Goal: Learn about a topic: Learn about a topic

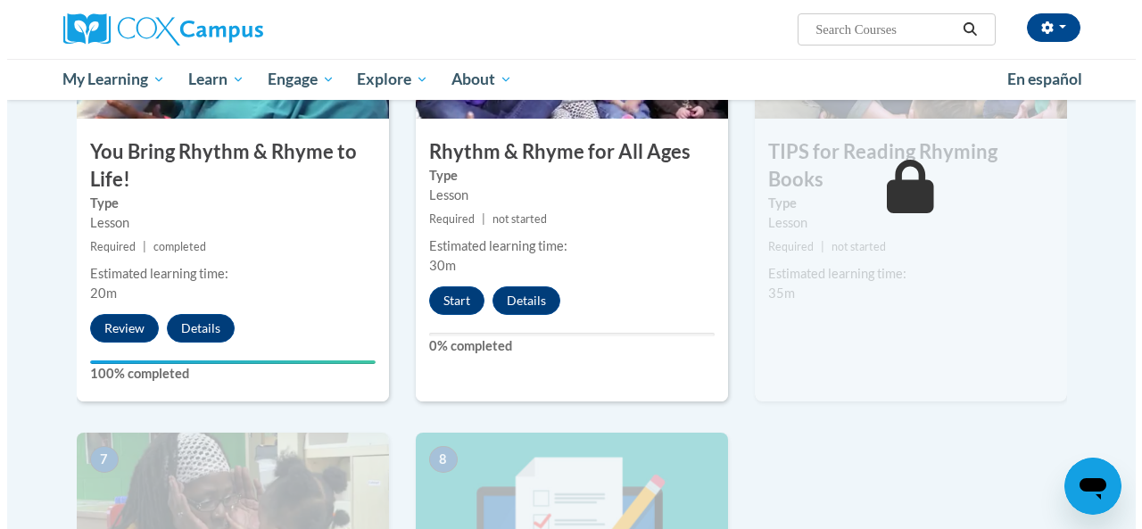
scroll to position [1052, 0]
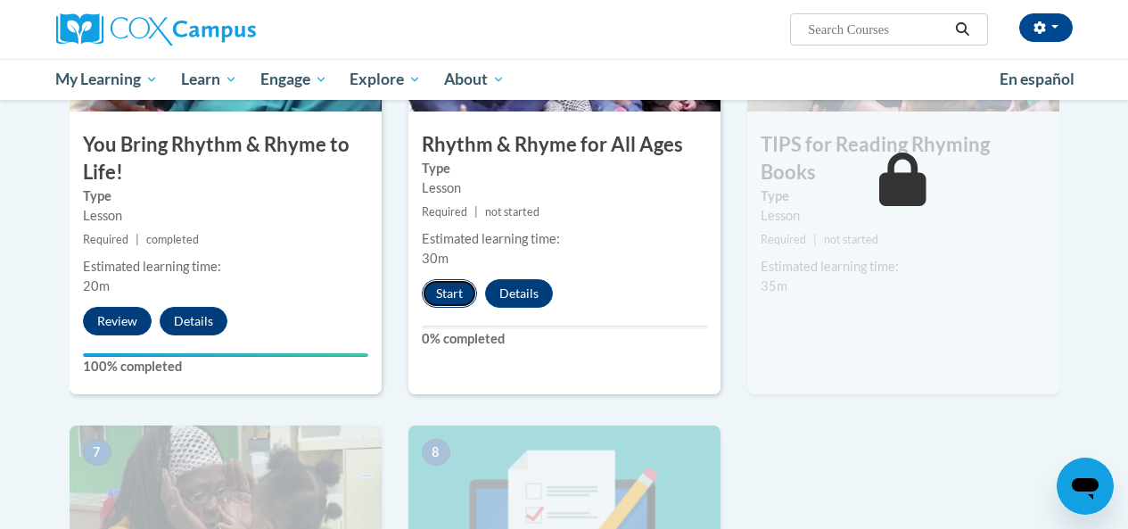
click at [458, 301] on button "Start" at bounding box center [449, 293] width 55 height 29
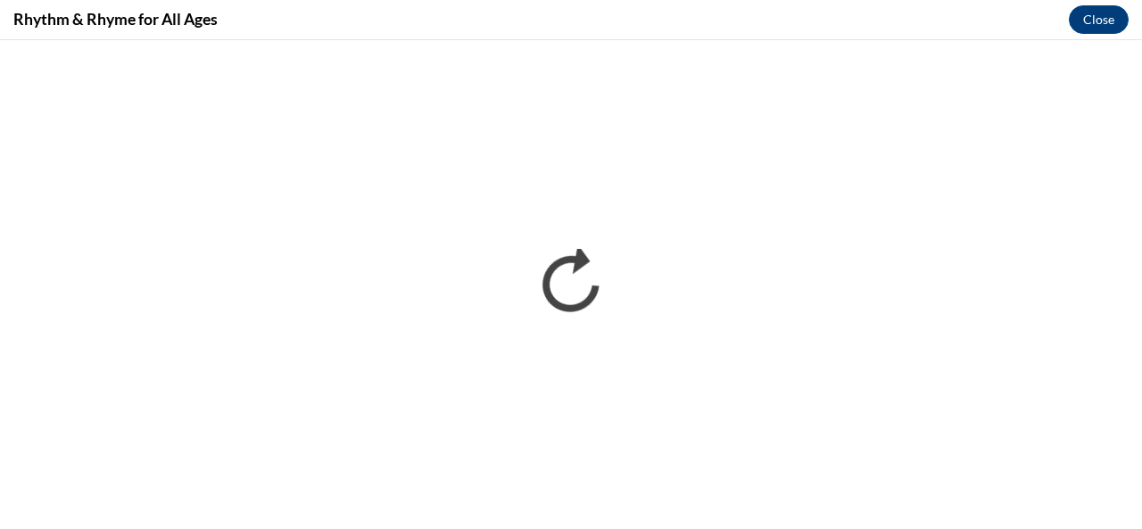
scroll to position [0, 0]
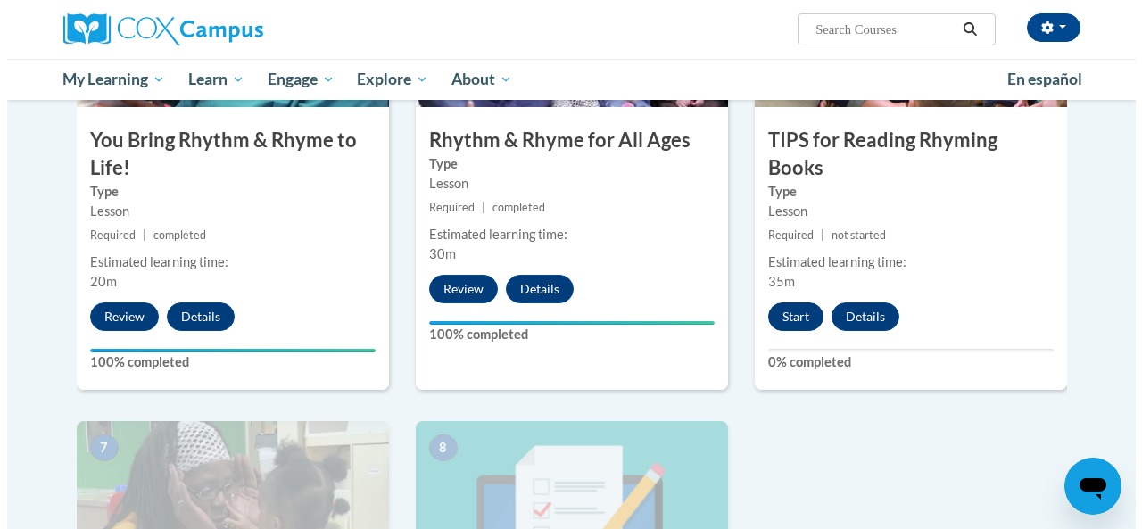
scroll to position [1053, 0]
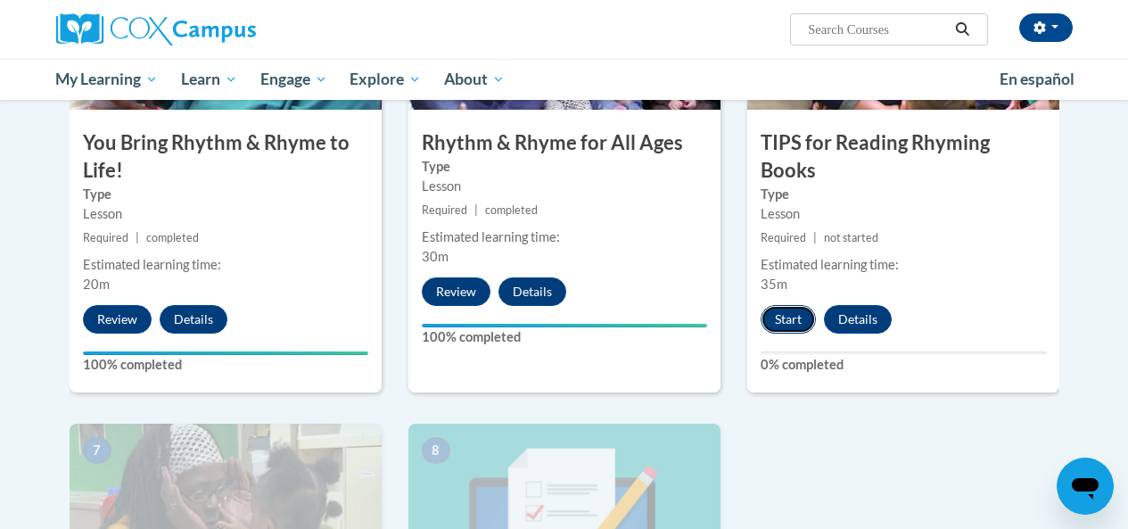
click at [791, 305] on button "Start" at bounding box center [788, 319] width 55 height 29
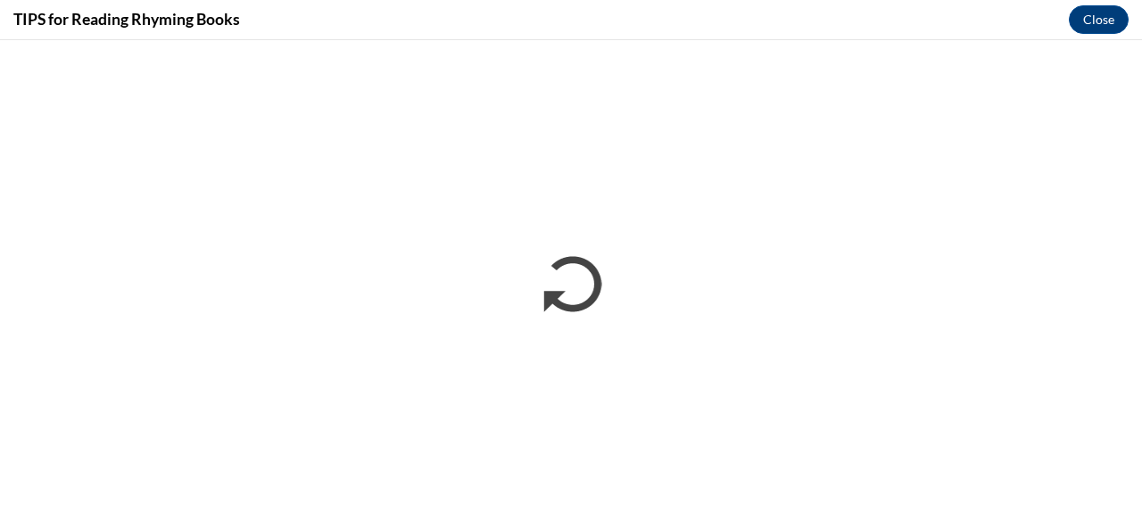
scroll to position [0, 0]
